Goal: Task Accomplishment & Management: Manage account settings

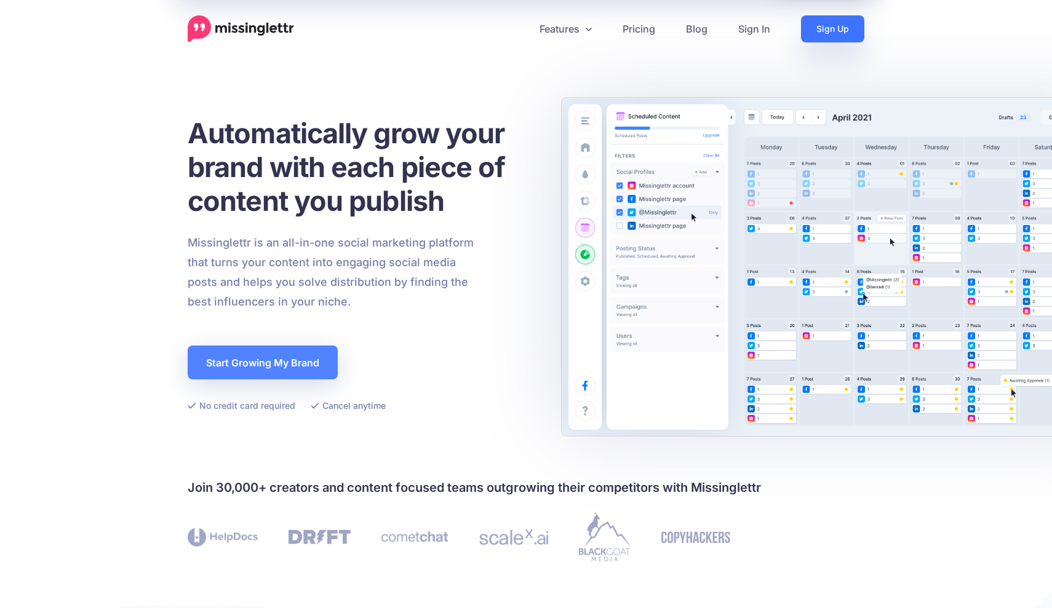
click at [837, 21] on link "Sign Up" at bounding box center [832, 28] width 63 height 27
click at [763, 31] on link "Sign In" at bounding box center [754, 28] width 63 height 27
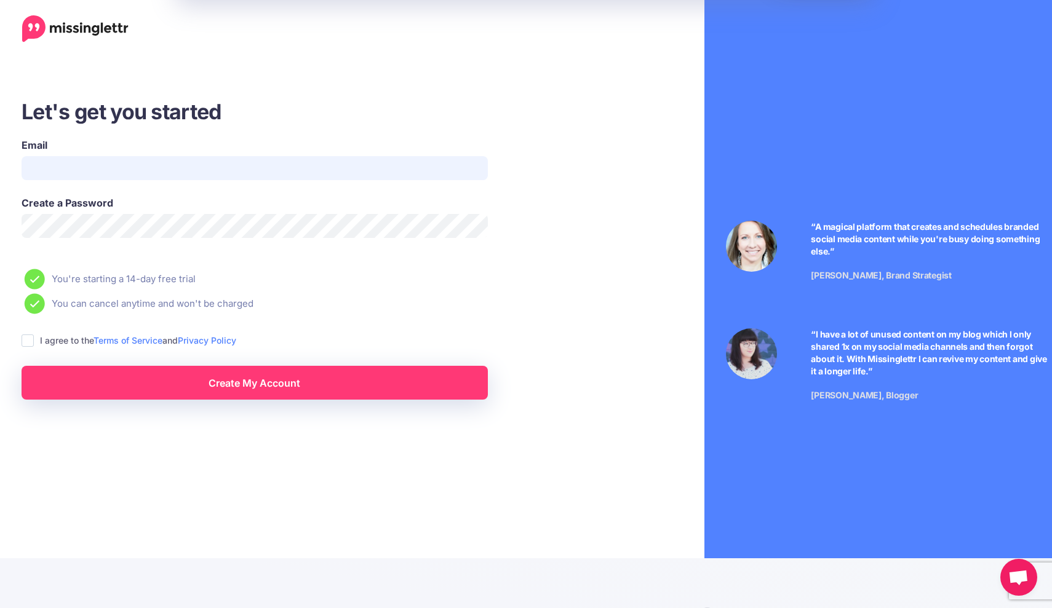
click at [264, 179] on input "Email" at bounding box center [255, 168] width 466 height 24
type input "**********"
click at [186, 350] on div "Create My Account" at bounding box center [254, 374] width 485 height 52
click at [165, 380] on link "Create My Account" at bounding box center [255, 383] width 466 height 34
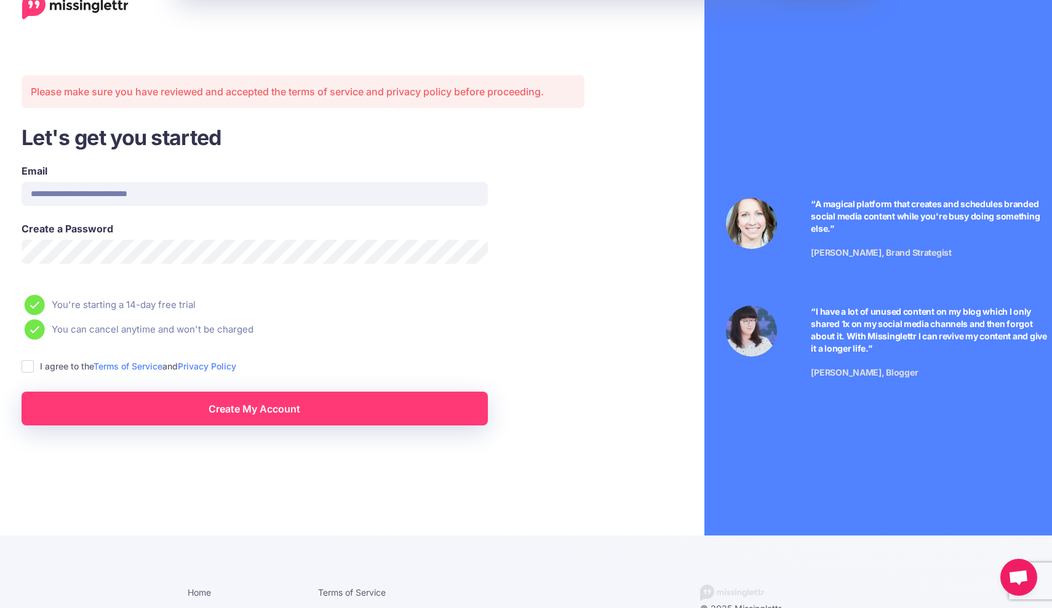
scroll to position [36, 0]
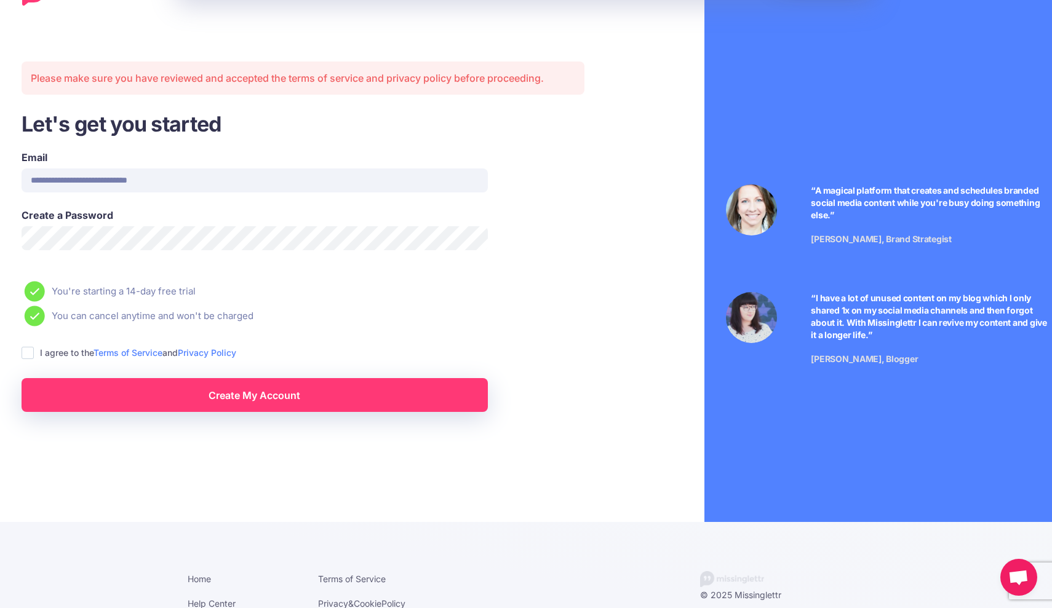
click at [0, 227] on div "**********" at bounding box center [303, 237] width 606 height 351
click at [613, 389] on div "**********" at bounding box center [303, 298] width 624 height 669
click at [1051, 338] on div "“I have a lot of unused content on my blog which I only shared 1x on my social …" at bounding box center [929, 329] width 255 height 74
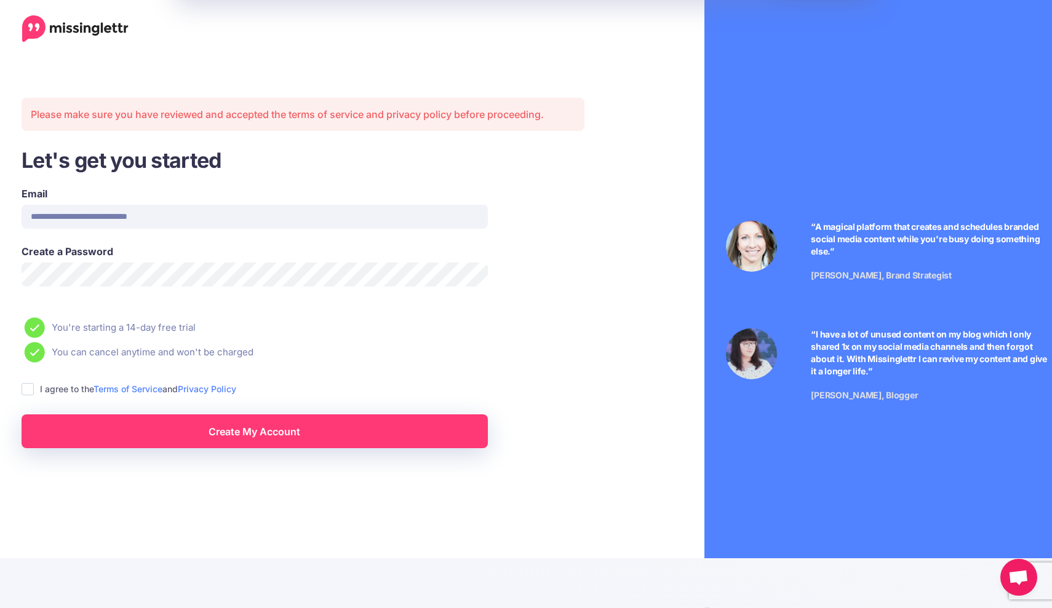
scroll to position [0, 0]
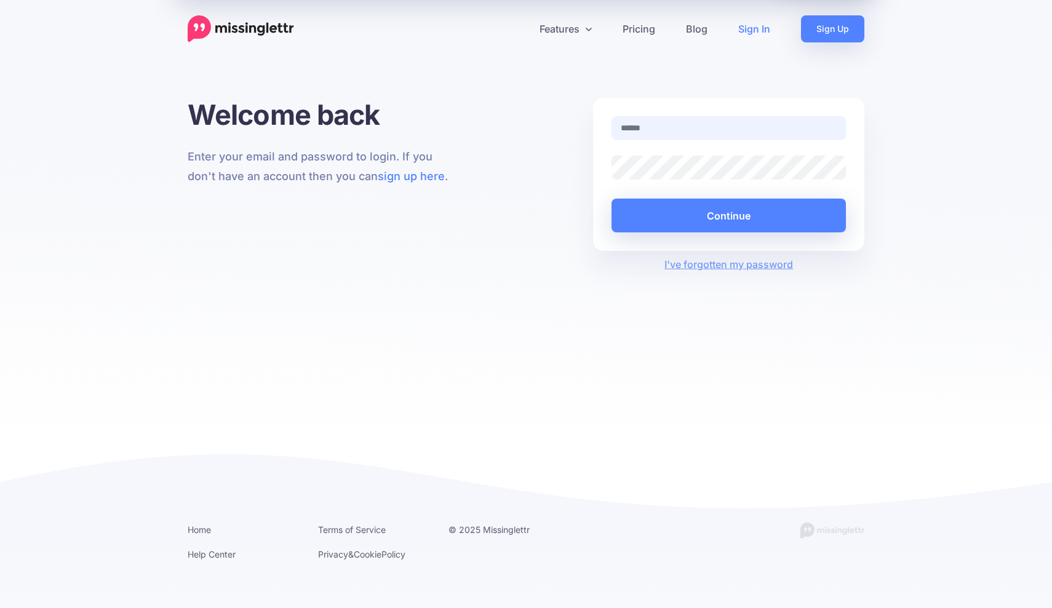
type input "**********"
click at [728, 215] on button "Continue" at bounding box center [729, 216] width 234 height 34
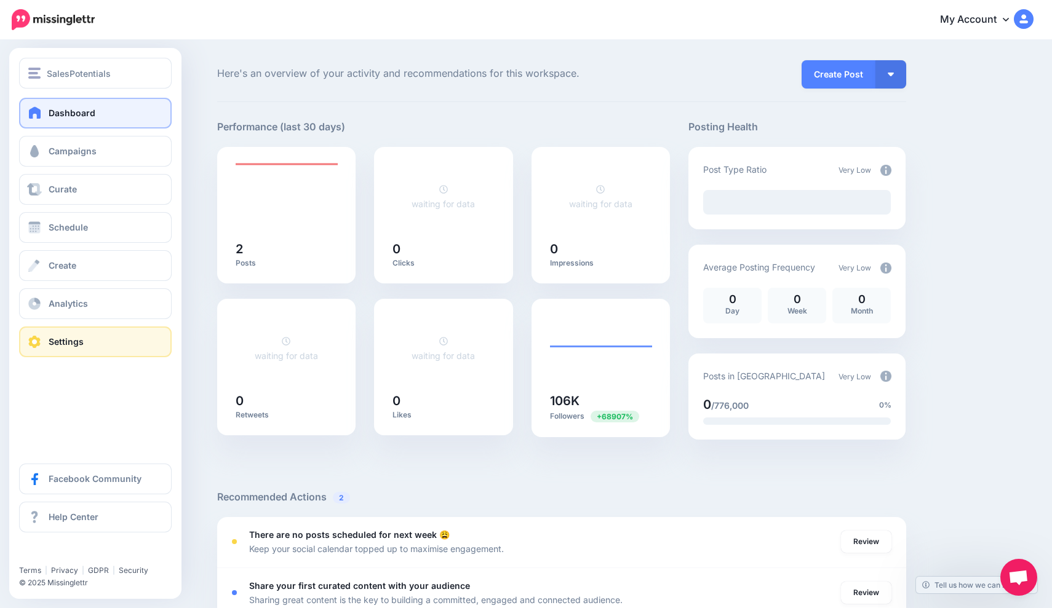
click at [49, 344] on span "Settings" at bounding box center [66, 342] width 35 height 10
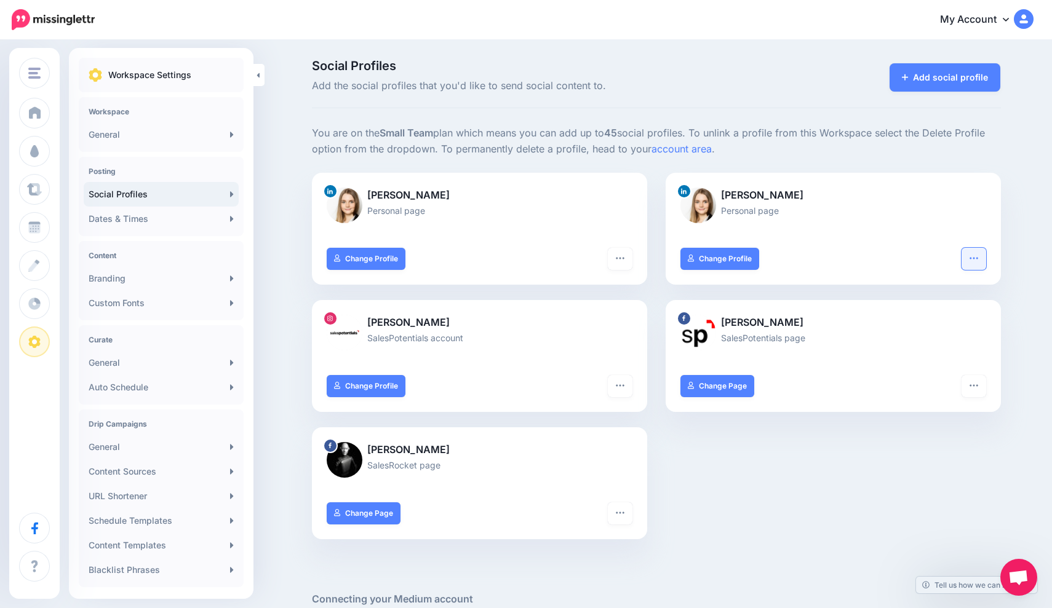
click at [977, 250] on button "button" at bounding box center [974, 259] width 25 height 22
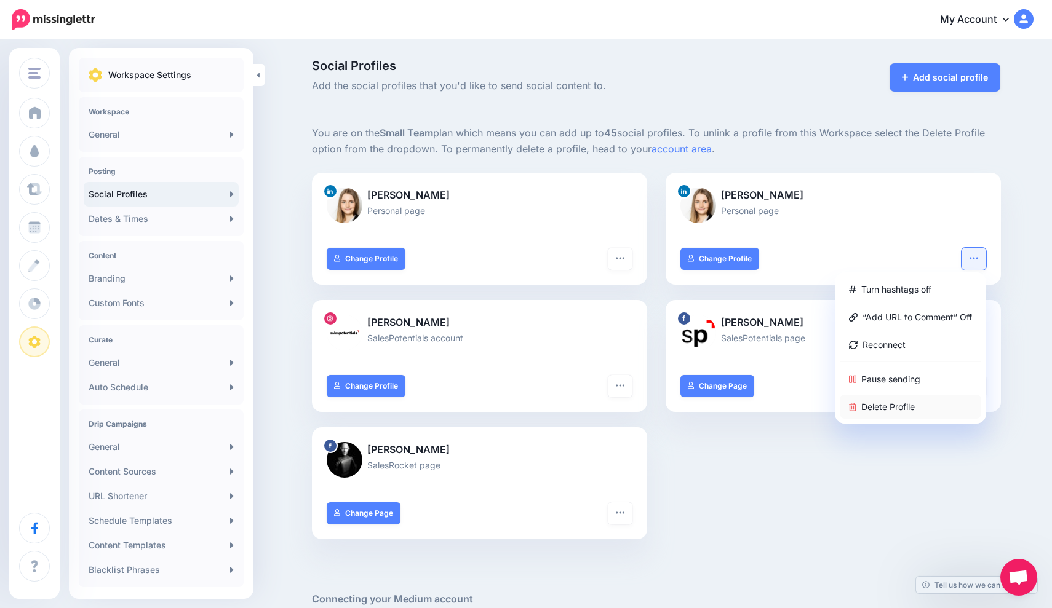
click at [884, 400] on link "Delete Profile" at bounding box center [911, 407] width 142 height 24
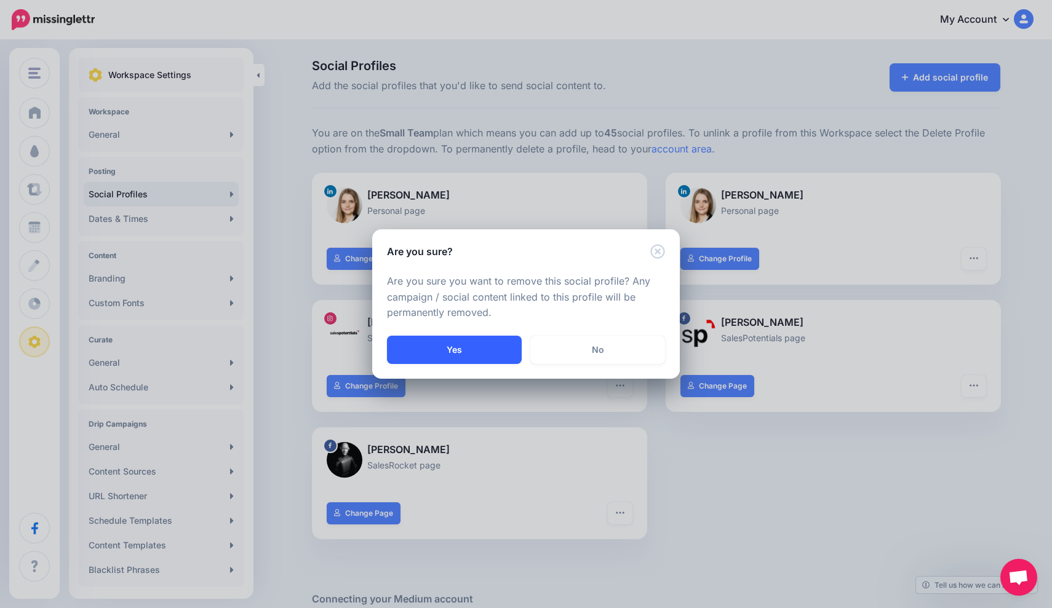
click at [428, 348] on button "Yes" at bounding box center [454, 350] width 135 height 28
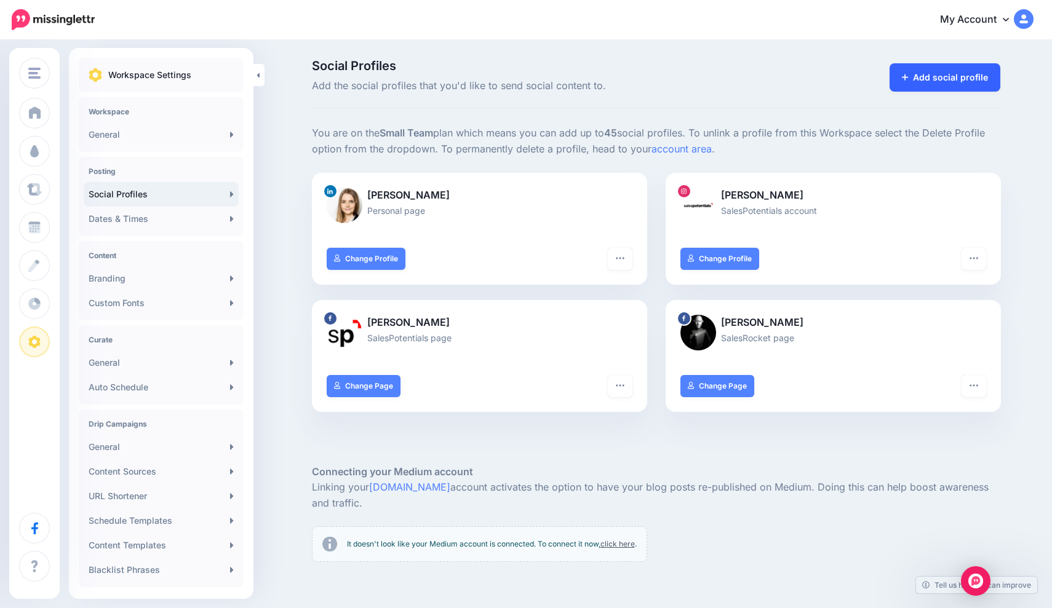
click at [959, 82] on link "Add social profile" at bounding box center [945, 77] width 111 height 28
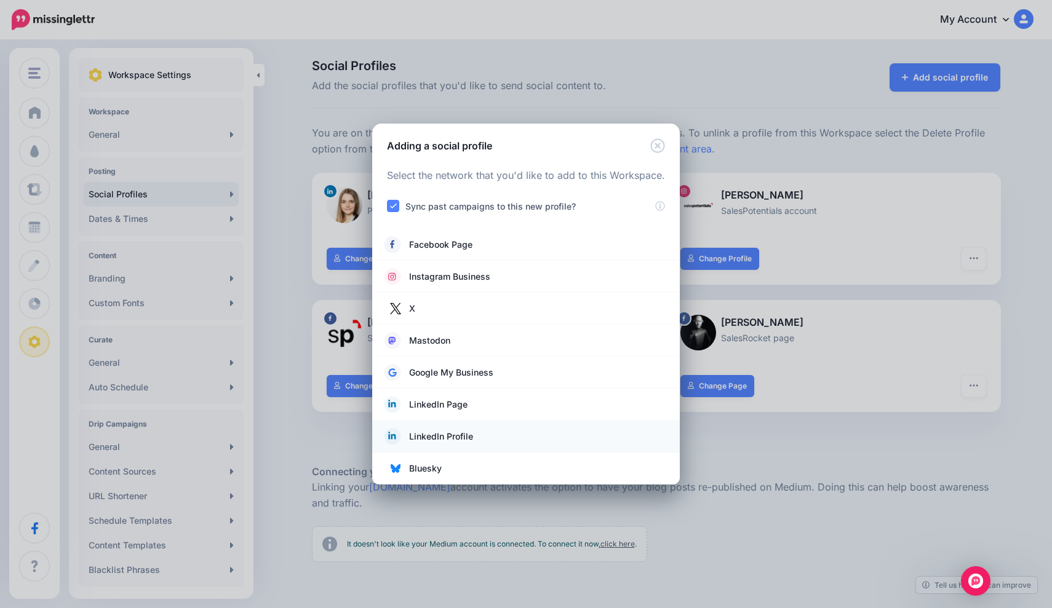
click at [473, 436] on link "LinkedIn Profile" at bounding box center [526, 436] width 283 height 17
click at [663, 151] on icon "Close" at bounding box center [657, 145] width 15 height 15
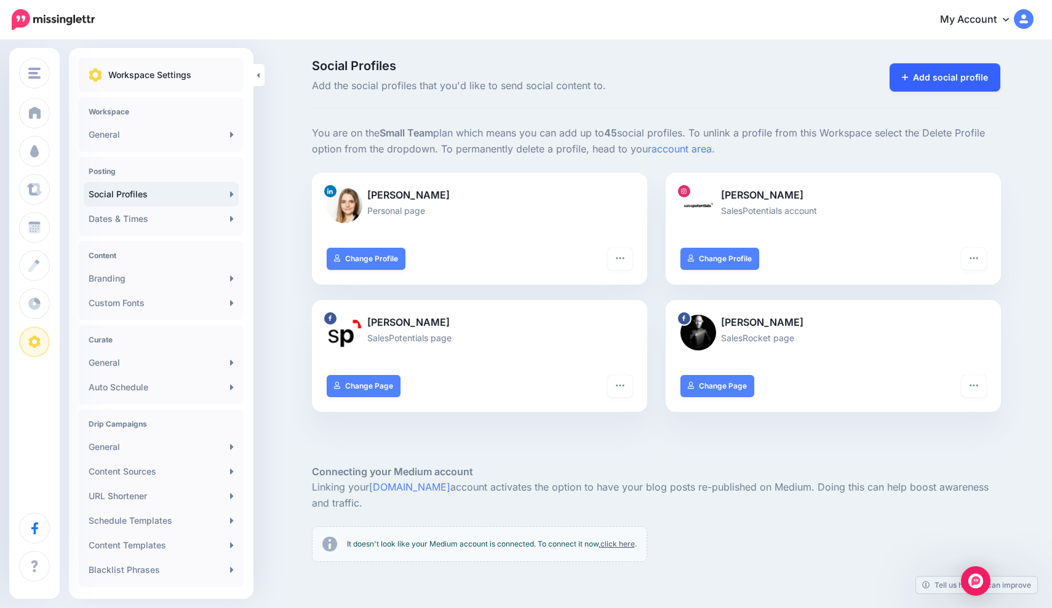
click at [931, 79] on link "Add social profile" at bounding box center [945, 77] width 111 height 28
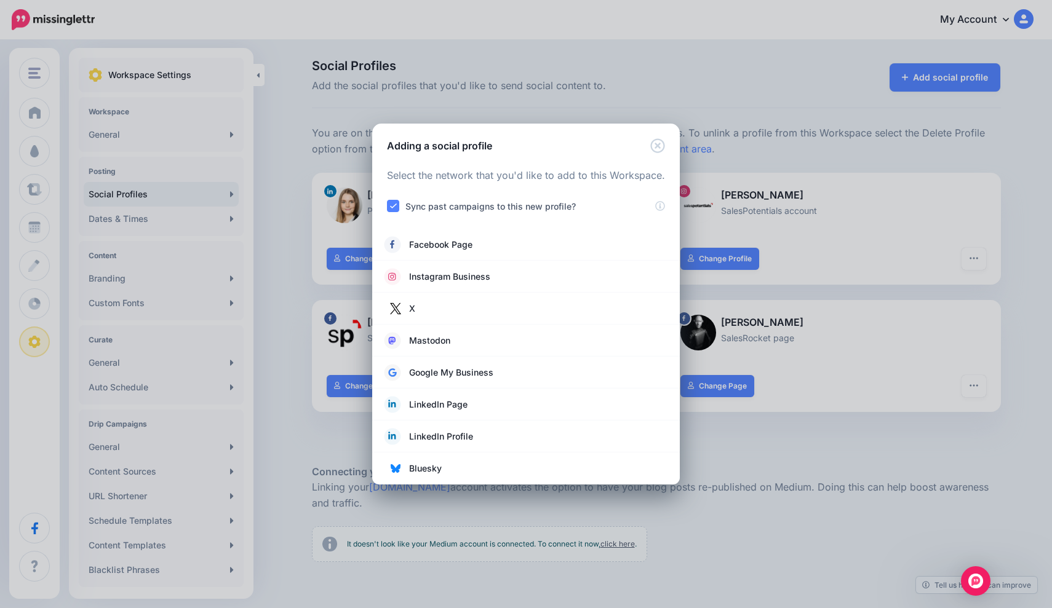
click at [658, 146] on icon "Close" at bounding box center [657, 145] width 14 height 14
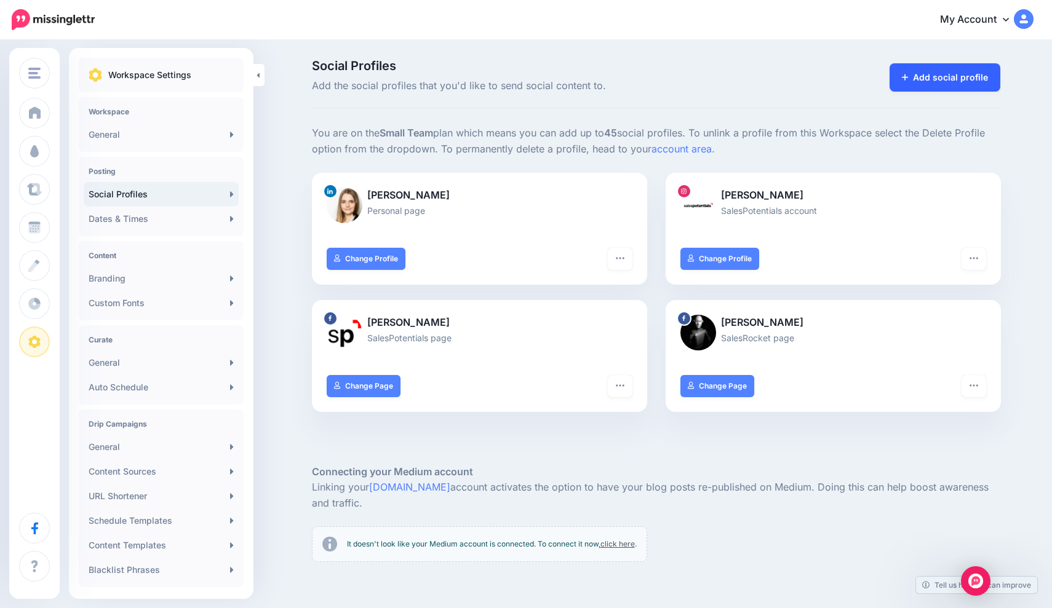
click at [959, 77] on link "Add social profile" at bounding box center [945, 77] width 111 height 28
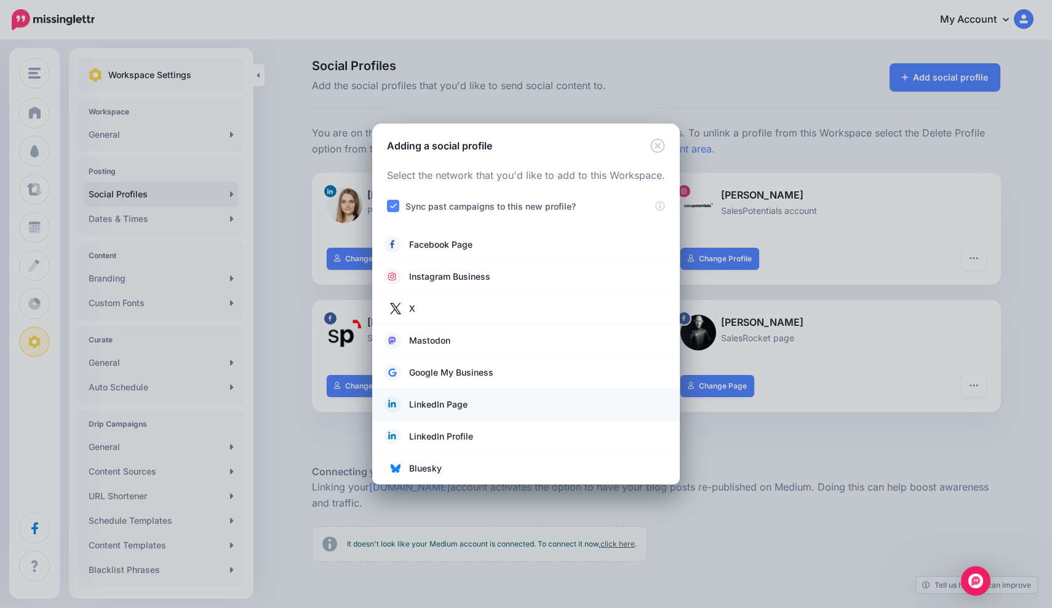
click at [472, 401] on link "LinkedIn Page" at bounding box center [526, 404] width 283 height 17
